Goal: Task Accomplishment & Management: Manage account settings

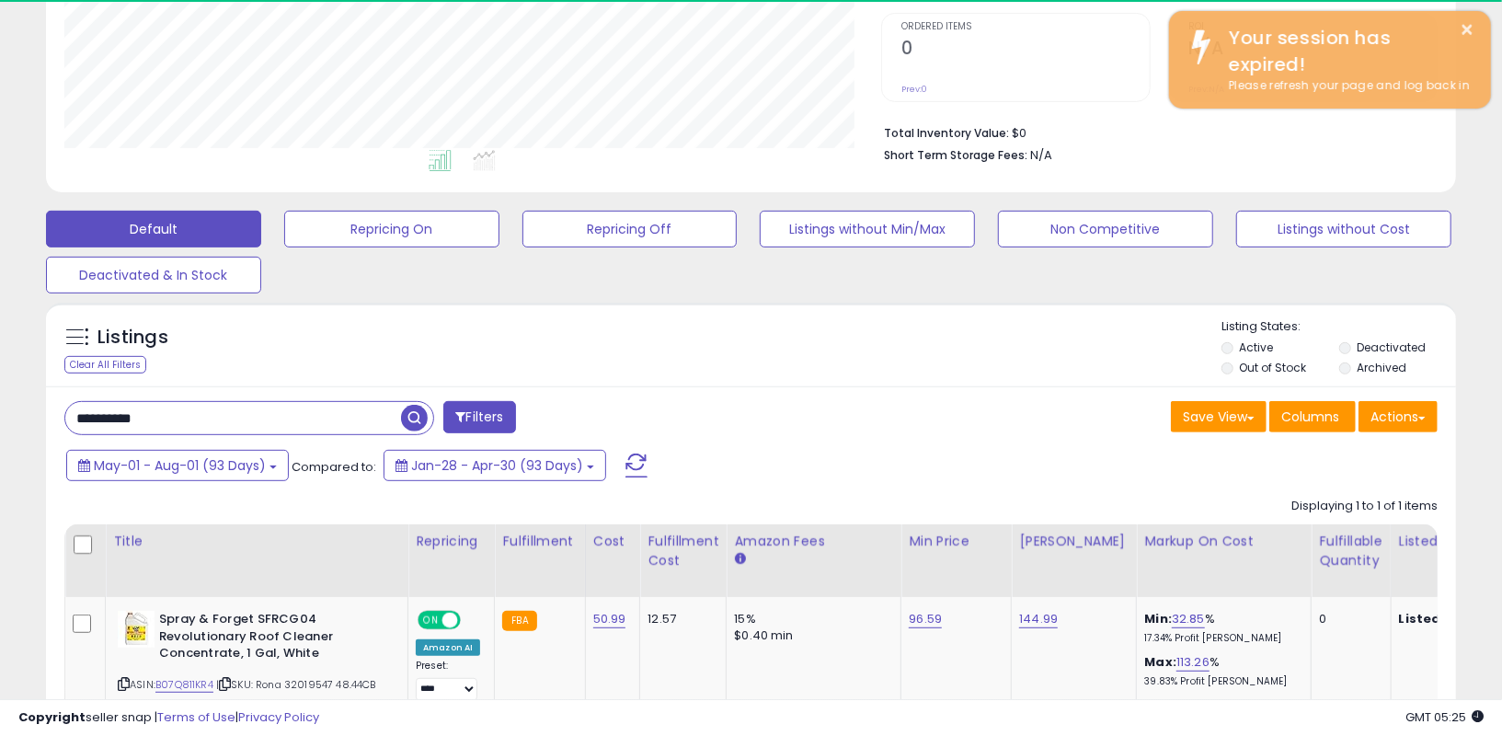
scroll to position [377, 817]
